Goal: Obtain resource: Obtain resource

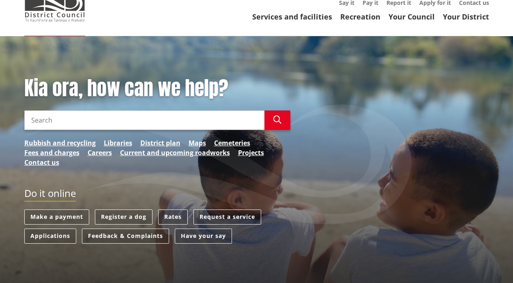
scroll to position [62, 0]
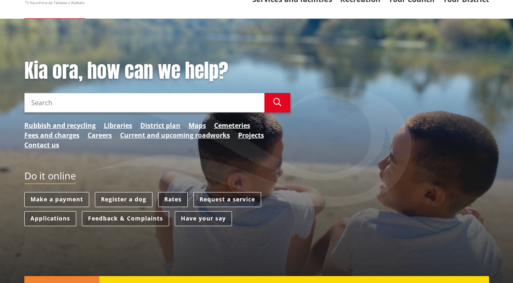
click at [170, 198] on link "Rates" at bounding box center [173, 199] width 30 height 15
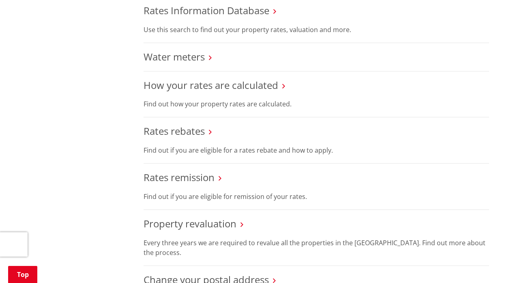
scroll to position [368, 0]
click at [188, 128] on link "Rates rebates" at bounding box center [174, 130] width 61 height 13
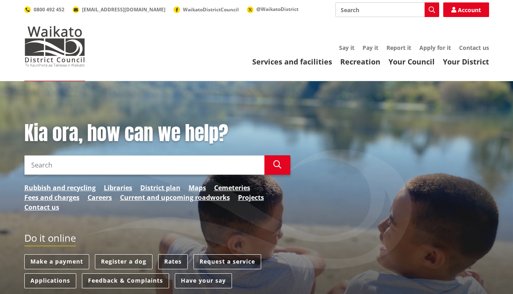
click at [174, 213] on link "Rates" at bounding box center [173, 261] width 30 height 15
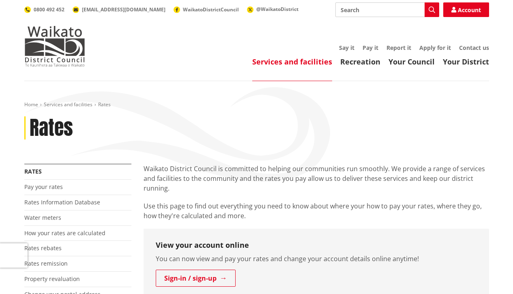
click at [274, 123] on div "Rates" at bounding box center [256, 128] width 465 height 24
click at [52, 246] on link "Rates rebates" at bounding box center [42, 248] width 37 height 8
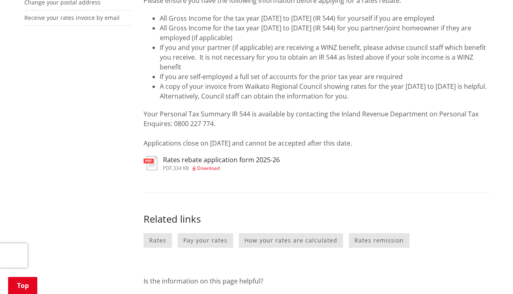
scroll to position [312, 0]
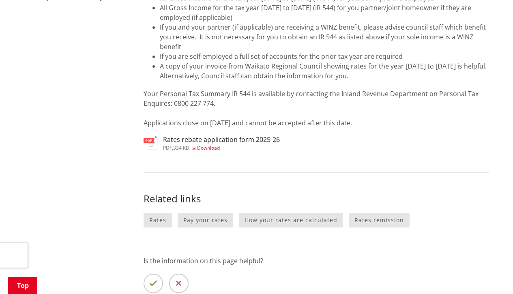
click at [217, 146] on span "Download" at bounding box center [208, 147] width 23 height 7
